Goal: Task Accomplishment & Management: Manage account settings

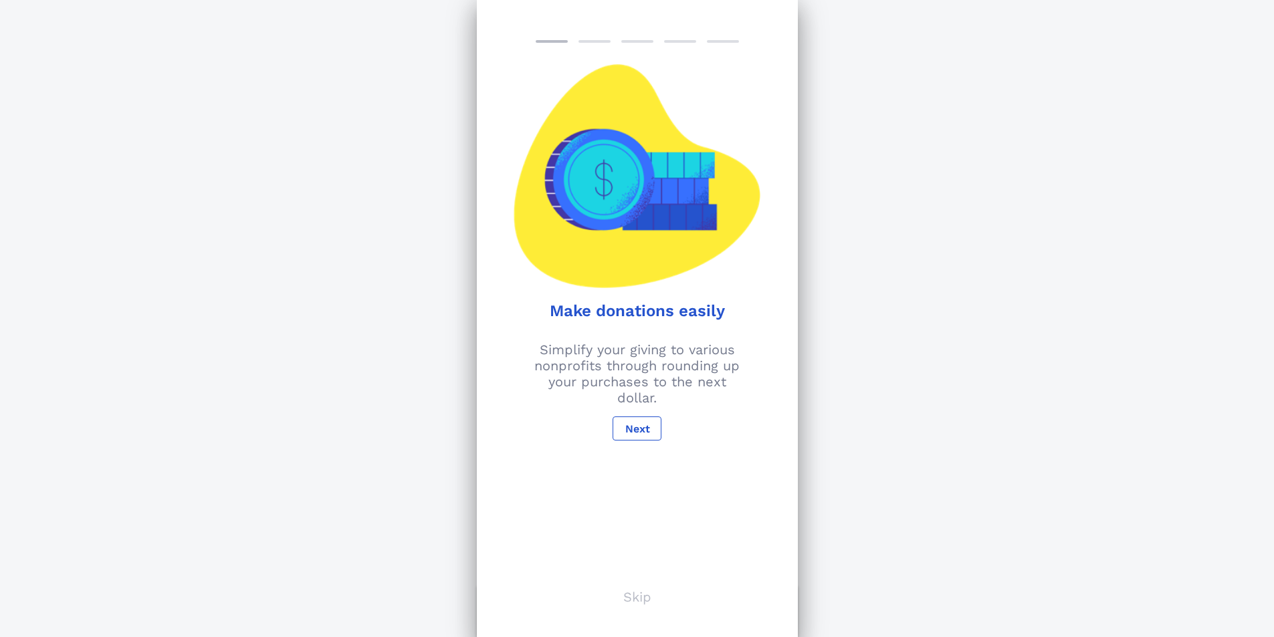
click at [639, 597] on p "Skip" at bounding box center [637, 597] width 28 height 16
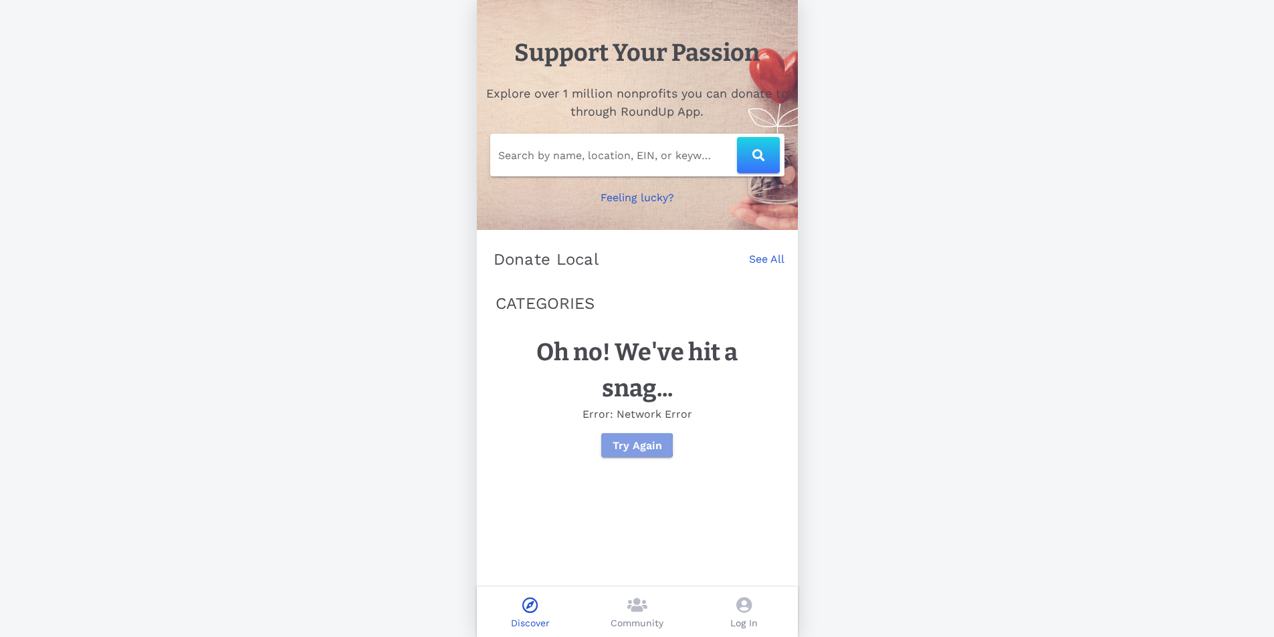
click at [648, 452] on span "Try Again" at bounding box center [637, 445] width 50 height 13
click at [740, 601] on icon at bounding box center [743, 605] width 15 height 16
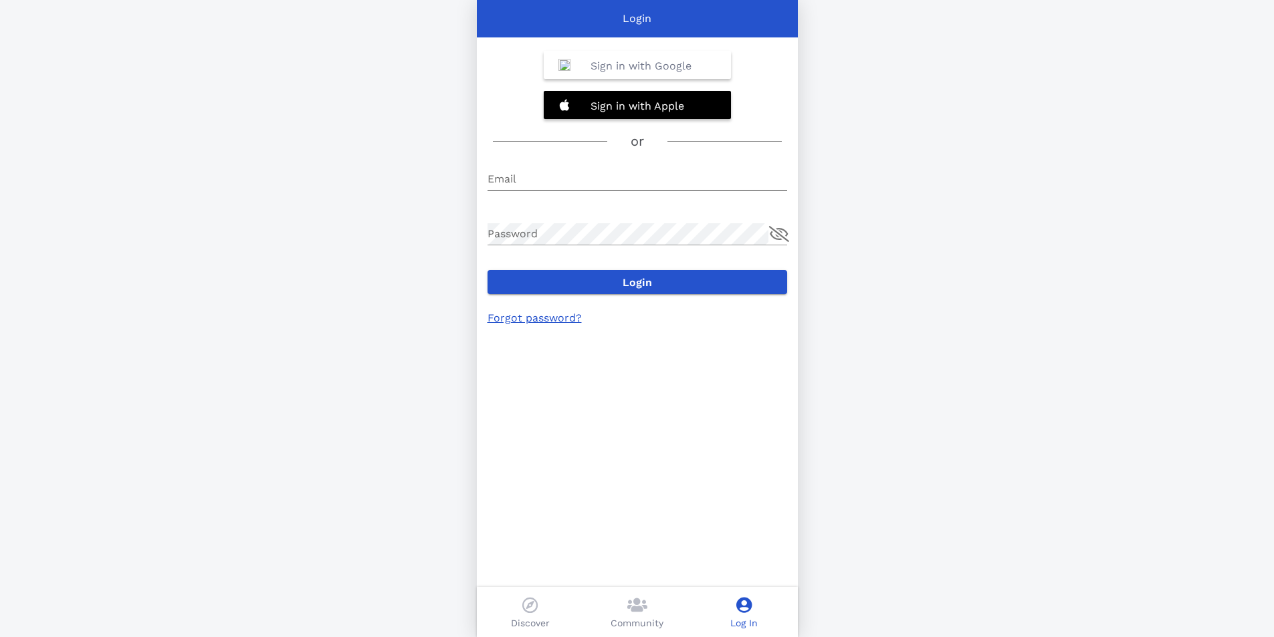
click at [560, 174] on input "Email" at bounding box center [638, 179] width 300 height 21
type input "[EMAIL_ADDRESS][DOMAIN_NAME]"
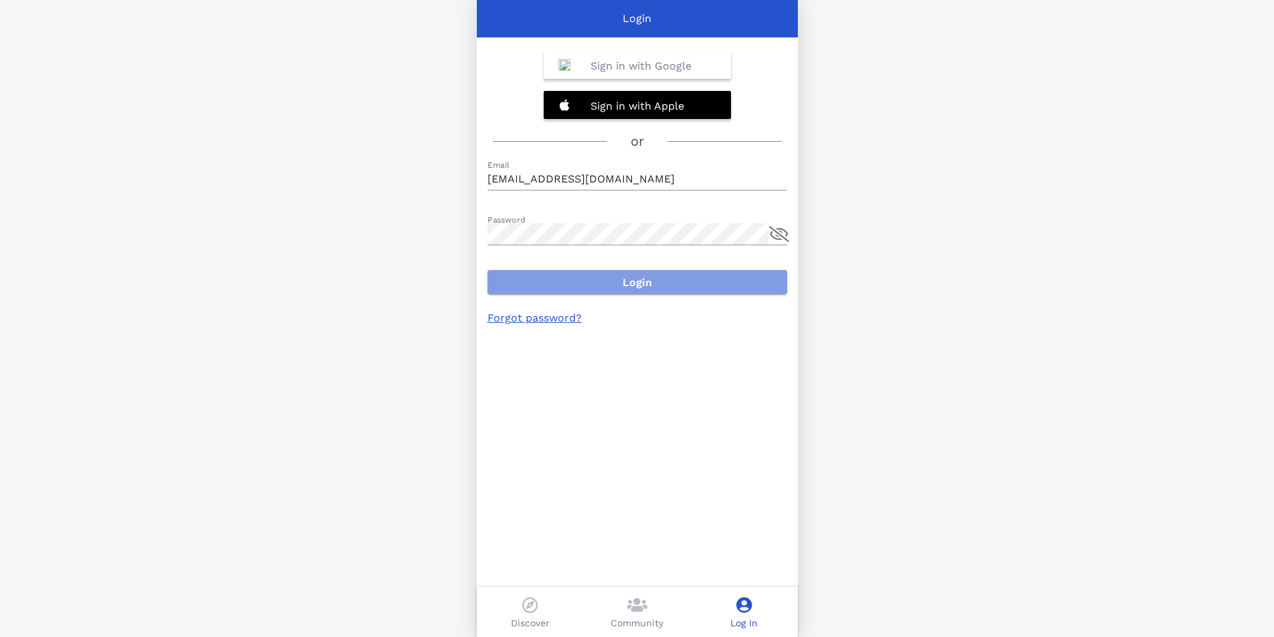
click at [619, 280] on span "Login" at bounding box center [637, 282] width 278 height 13
